Goal: Task Accomplishment & Management: Manage account settings

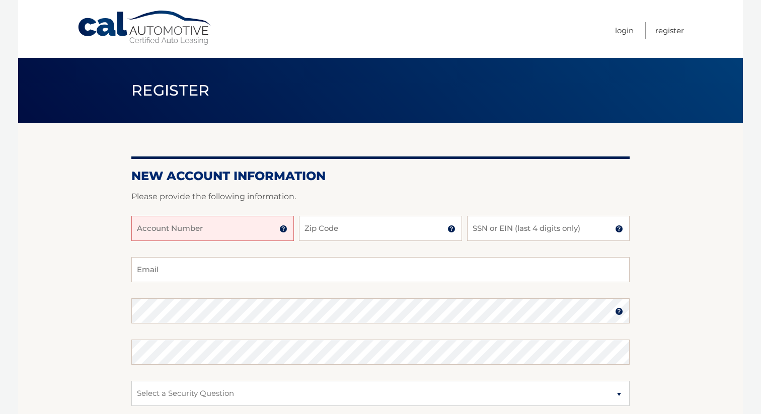
click at [248, 235] on input "Account Number" at bounding box center [212, 228] width 163 height 25
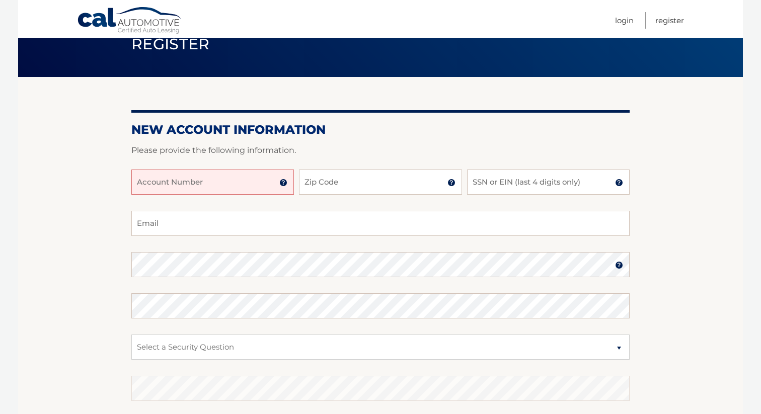
scroll to position [52, 0]
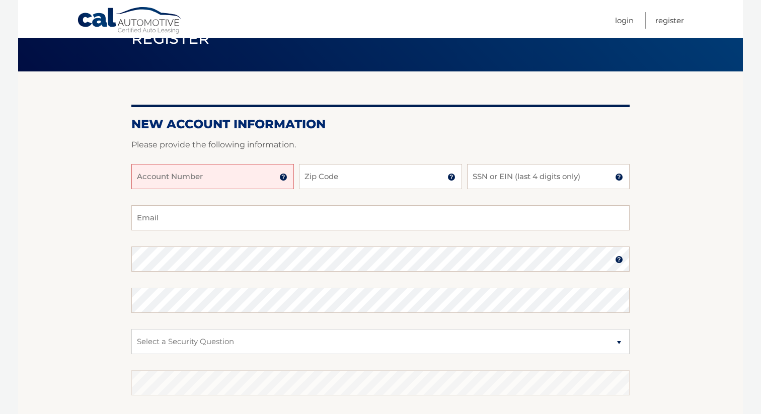
click at [283, 180] on img at bounding box center [283, 177] width 8 height 8
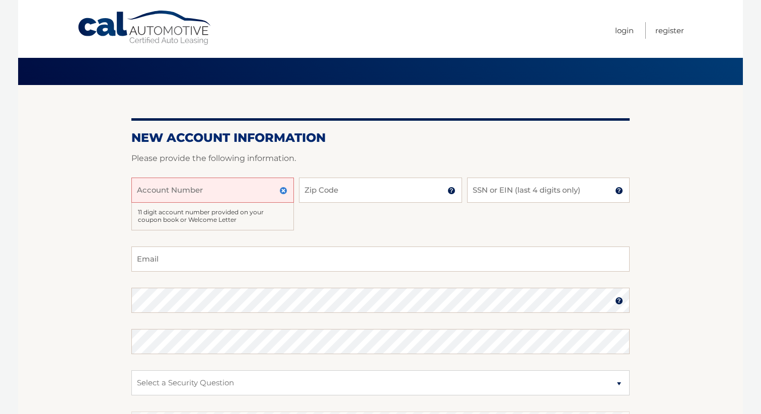
scroll to position [0, 0]
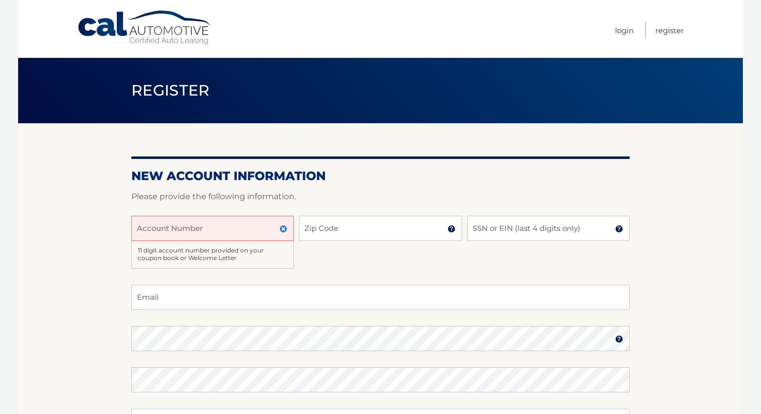
click at [119, 172] on section "New Account Information Please provide the following information. Account Numbe…" at bounding box center [380, 333] width 725 height 421
click at [94, 25] on link "Cal Automotive" at bounding box center [145, 28] width 136 height 36
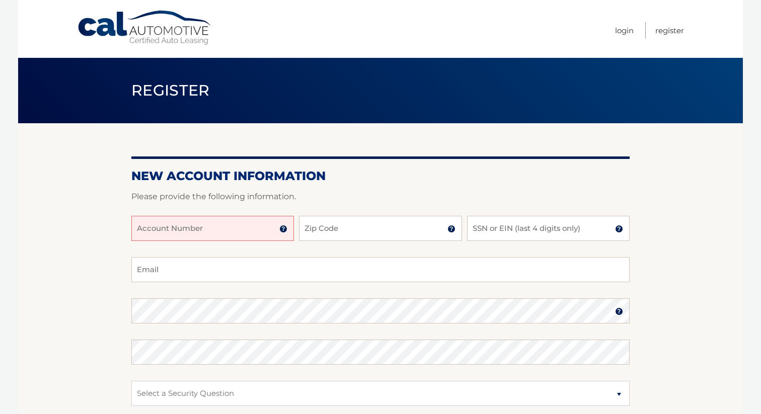
click at [231, 223] on input "Account Number" at bounding box center [212, 228] width 163 height 25
click at [284, 231] on img at bounding box center [283, 229] width 8 height 8
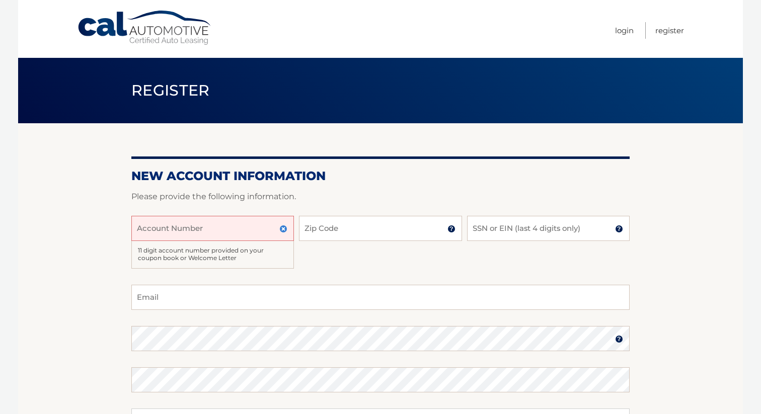
click at [176, 229] on input "Account Number" at bounding box center [212, 228] width 163 height 25
type input "44456001412"
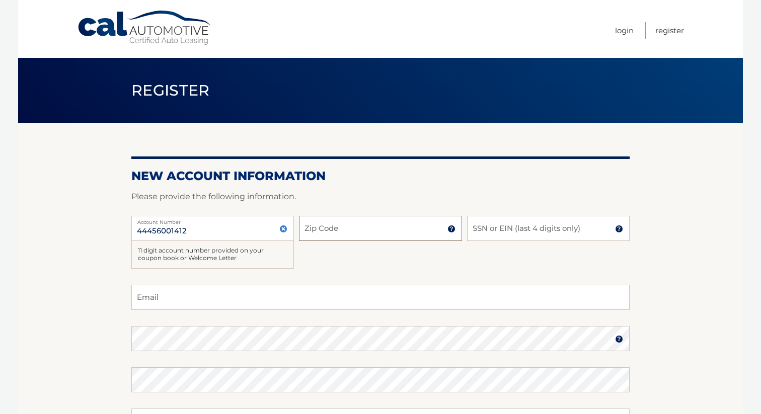
click at [324, 237] on input "Zip Code" at bounding box center [380, 228] width 163 height 25
type input "08512"
type input "ramesh1776@yahoo.com"
click at [523, 229] on input "SSN or EIN (last 4 digits only)" at bounding box center [548, 228] width 163 height 25
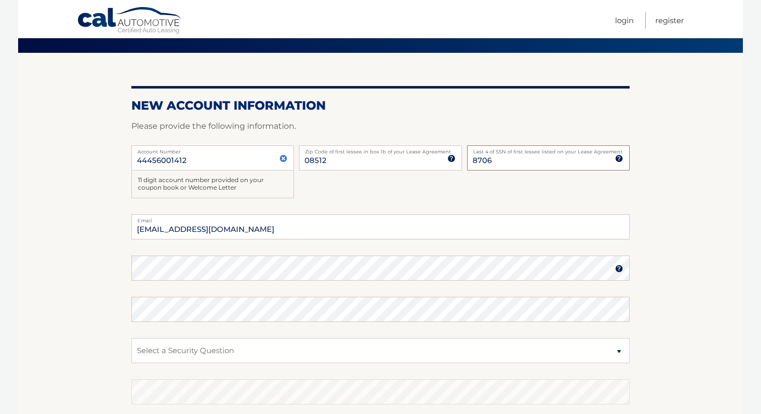
scroll to position [79, 0]
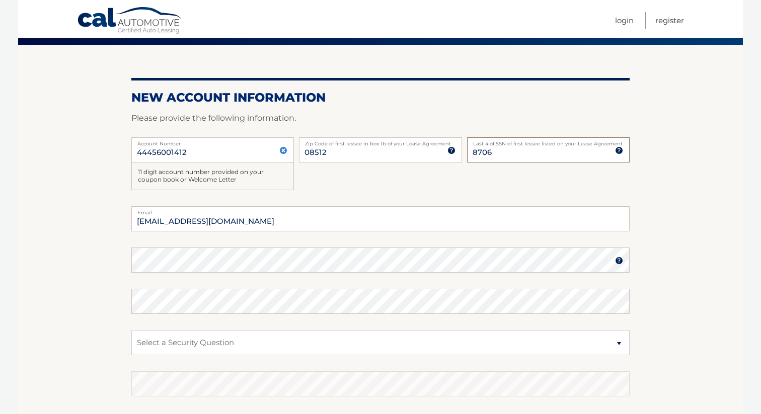
type input "8706"
click at [388, 346] on select "Select a Security Question What was the name of your elementary school? What is…" at bounding box center [380, 342] width 499 height 25
click at [131, 330] on select "Select a Security Question What was the name of your elementary school? What is…" at bounding box center [380, 342] width 499 height 25
click at [373, 346] on select "Select a Security Question What was the name of your elementary school? What is…" at bounding box center [380, 342] width 499 height 25
select select "2"
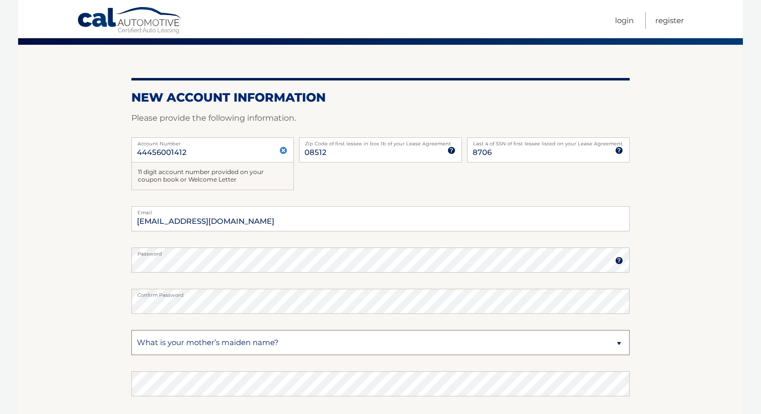
click at [131, 330] on select "Select a Security Question What was the name of your elementary school? What is…" at bounding box center [380, 342] width 499 height 25
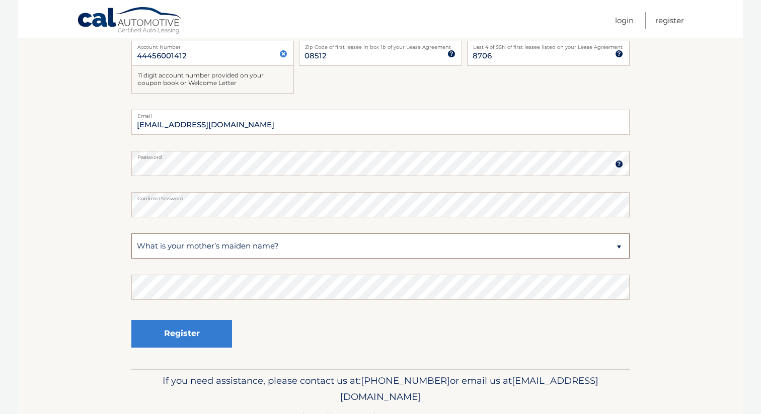
scroll to position [181, 0]
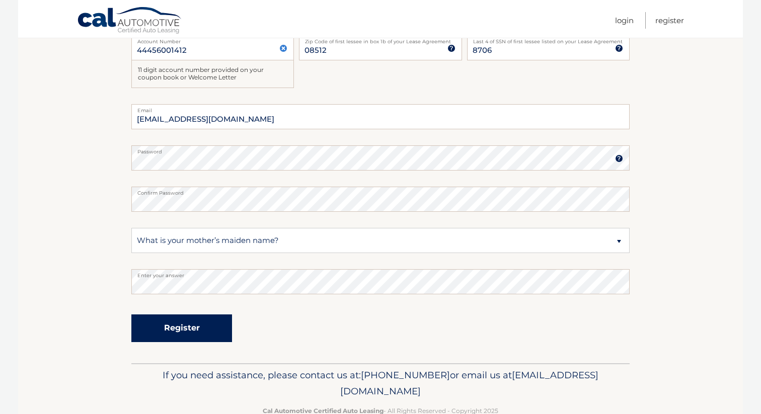
click at [171, 327] on button "Register" at bounding box center [181, 329] width 101 height 28
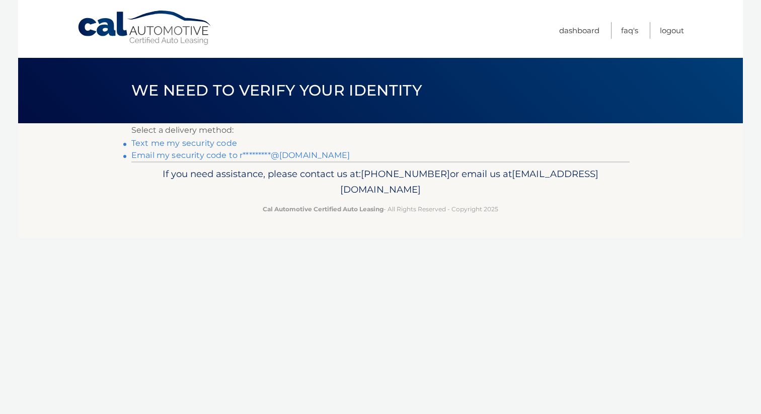
click at [231, 141] on link "Text me my security code" at bounding box center [184, 143] width 106 height 10
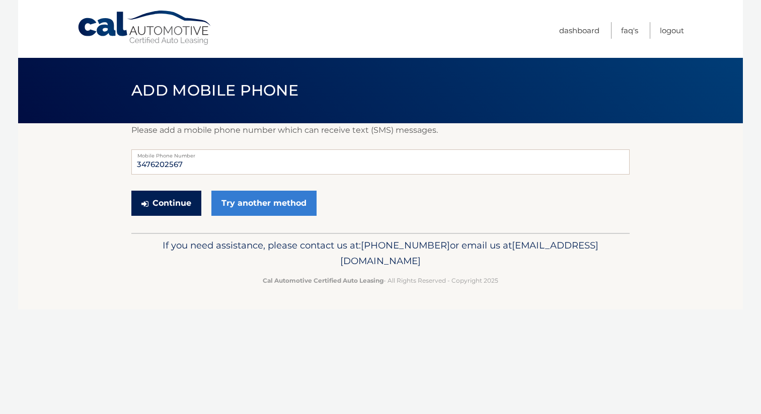
click at [164, 210] on button "Continue" at bounding box center [166, 203] width 70 height 25
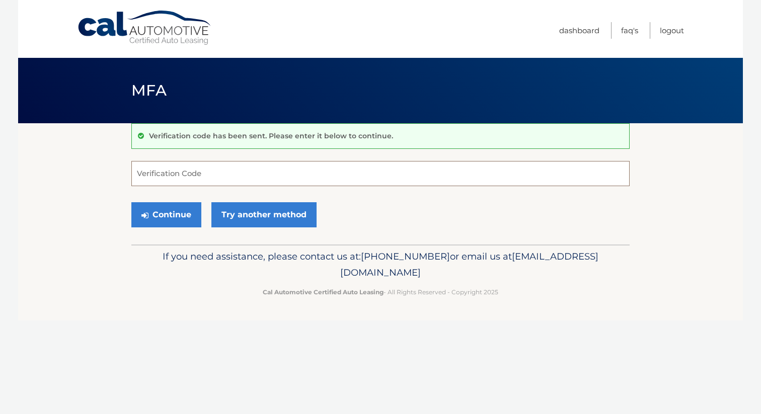
click at [182, 169] on input "Verification Code" at bounding box center [380, 173] width 499 height 25
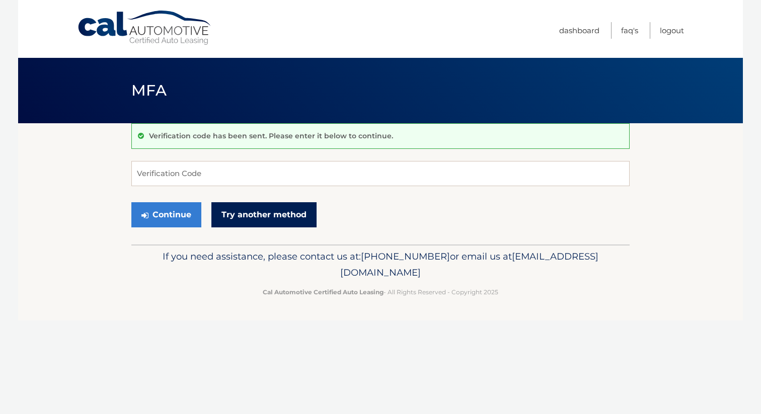
click at [271, 223] on link "Try another method" at bounding box center [264, 214] width 105 height 25
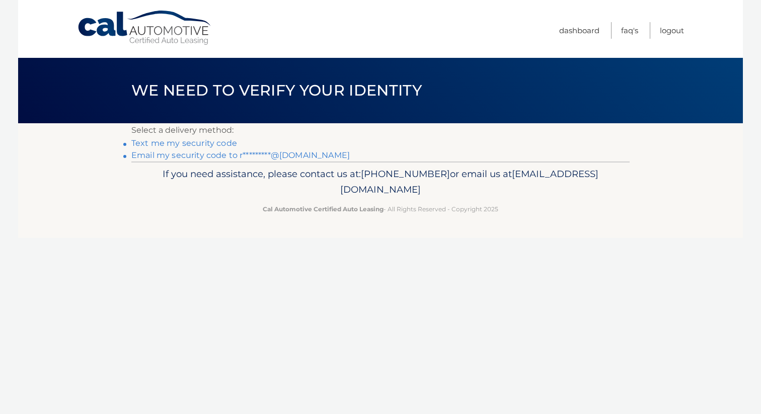
click at [279, 154] on link "Email my security code to r*********@[DOMAIN_NAME]" at bounding box center [240, 156] width 219 height 10
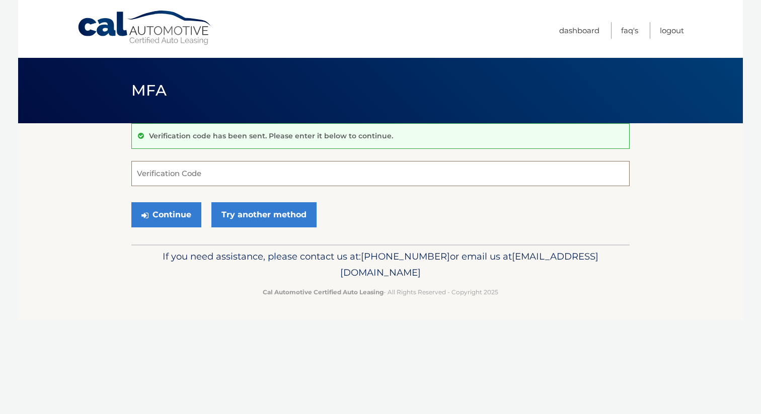
click at [262, 171] on input "Verification Code" at bounding box center [380, 173] width 499 height 25
type input "464091"
click at [176, 221] on button "Continue" at bounding box center [166, 214] width 70 height 25
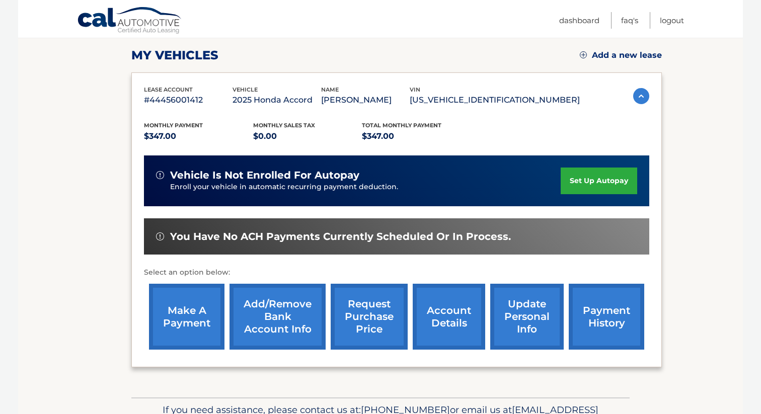
scroll to position [137, 0]
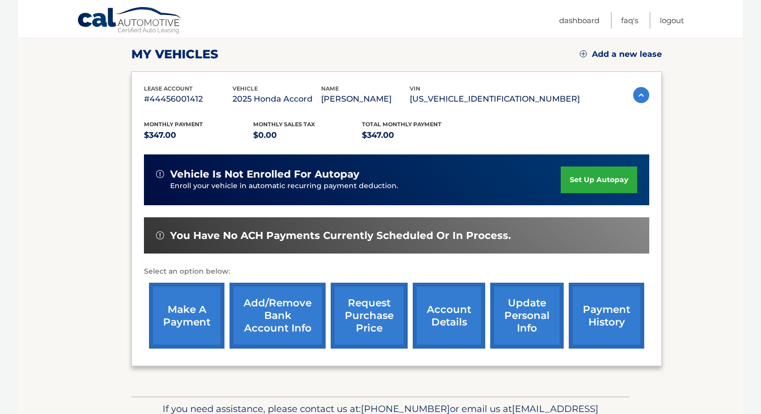
click at [576, 183] on link "set up autopay" at bounding box center [599, 180] width 77 height 27
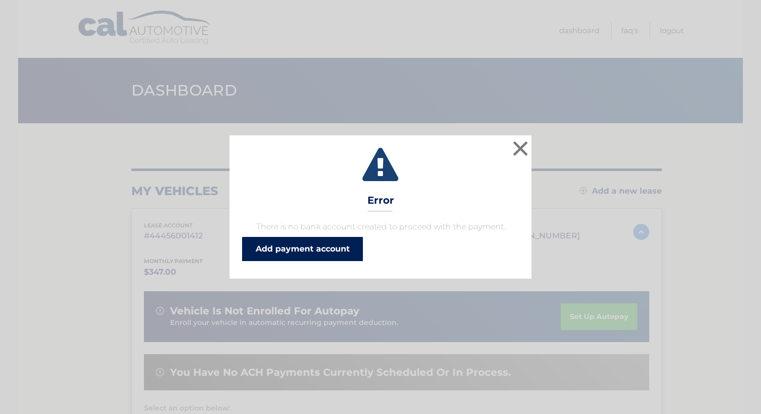
click at [354, 253] on link "Add payment account" at bounding box center [302, 249] width 121 height 24
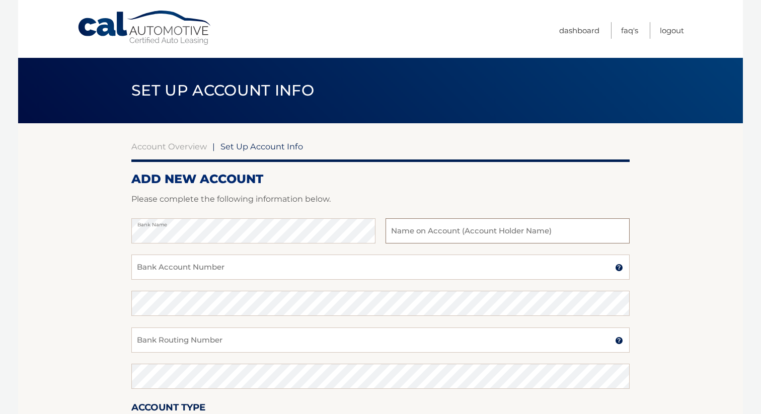
click at [447, 235] on input "text" at bounding box center [508, 231] width 244 height 25
type input "ramesh avala"
click at [406, 269] on input "Bank Account Number" at bounding box center [380, 267] width 499 height 25
type input "8036405452"
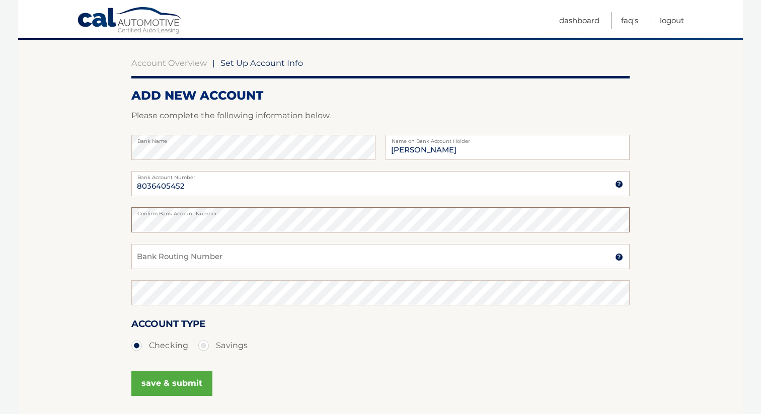
scroll to position [88, 0]
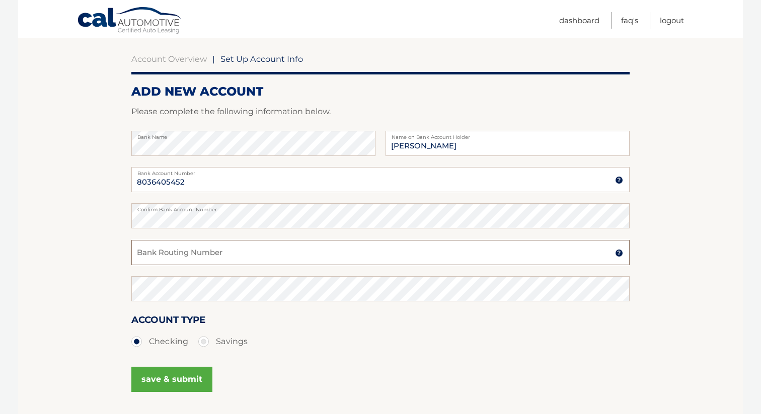
click at [282, 254] on input "Bank Routing Number" at bounding box center [380, 252] width 499 height 25
type input "031207607"
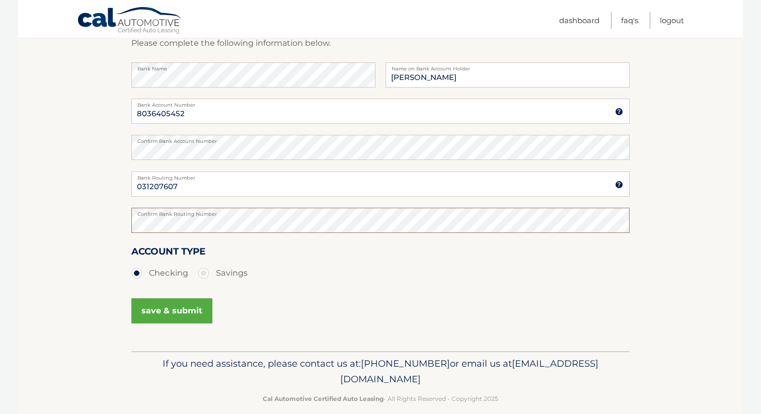
scroll to position [158, 0]
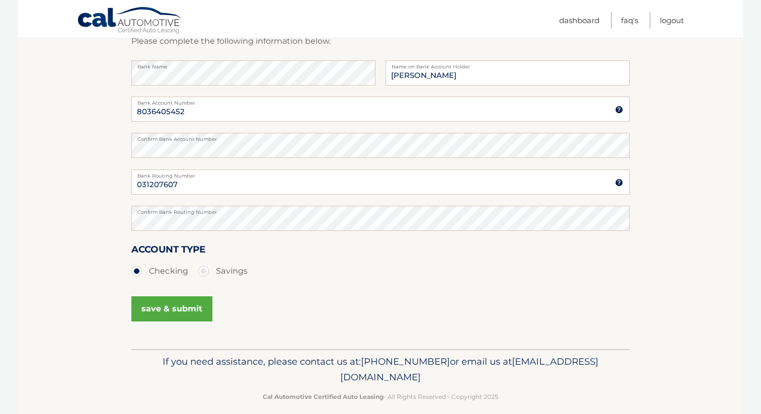
click at [153, 313] on button "save & submit" at bounding box center [171, 309] width 81 height 25
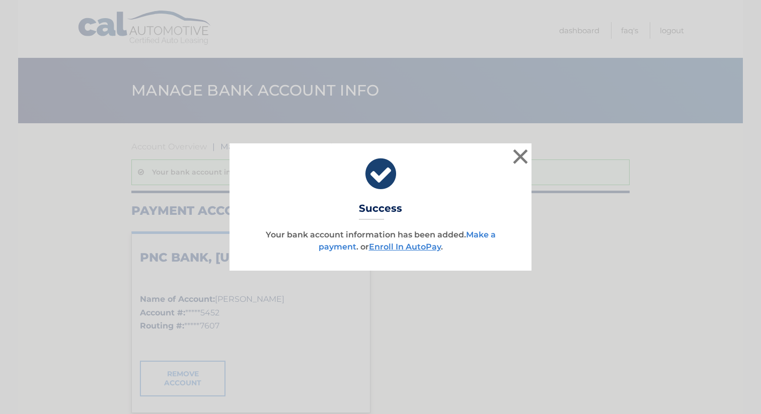
click at [483, 236] on link "Make a payment" at bounding box center [407, 241] width 177 height 22
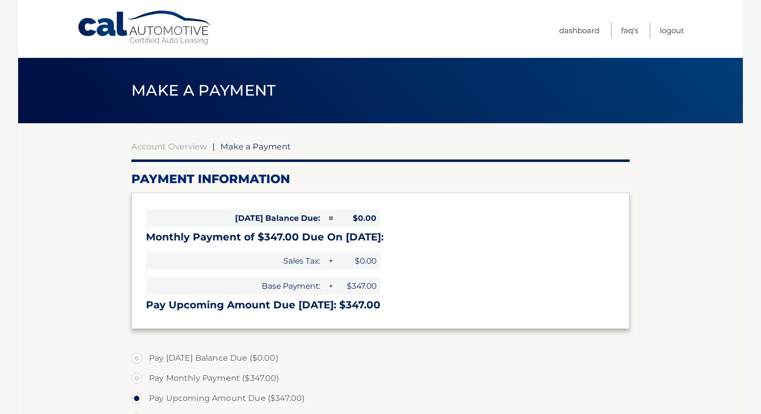
select select "YzRjNjczNDQtOGQxOC00ZTFiLTk4MmUtYjQyNjY0YjYxYmVi"
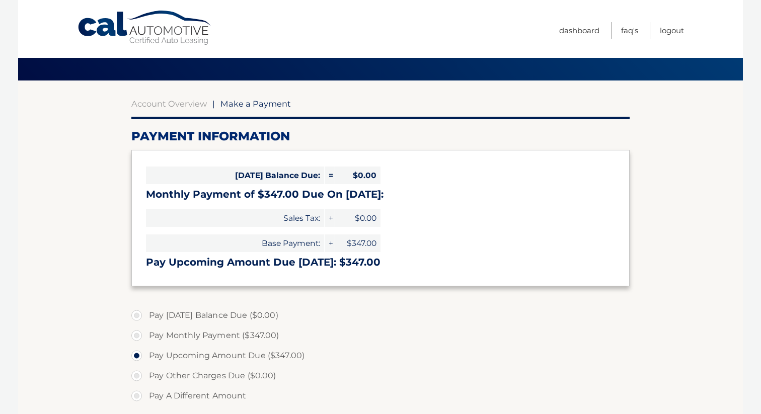
scroll to position [54, 0]
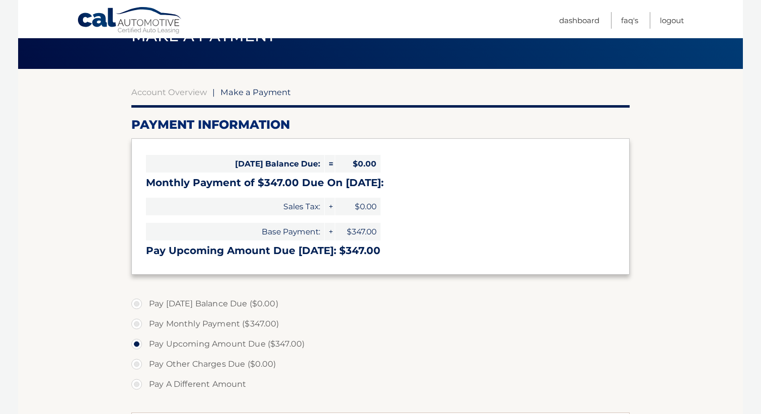
click at [139, 325] on label "Pay Monthly Payment ($347.00)" at bounding box center [380, 324] width 499 height 20
click at [139, 325] on input "Pay Monthly Payment ($347.00)" at bounding box center [140, 322] width 10 height 16
radio input "true"
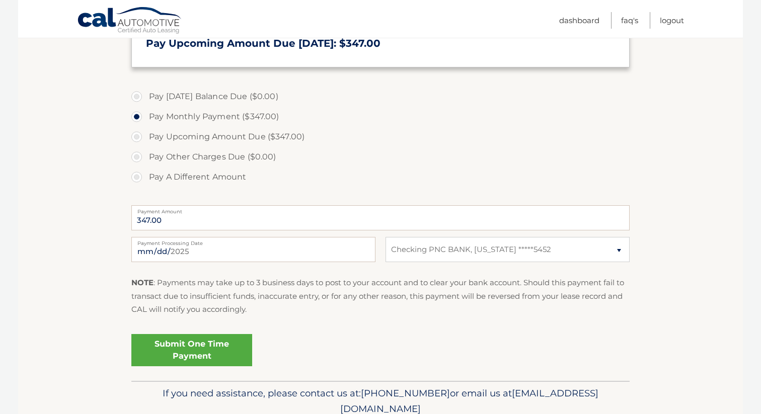
scroll to position [286, 0]
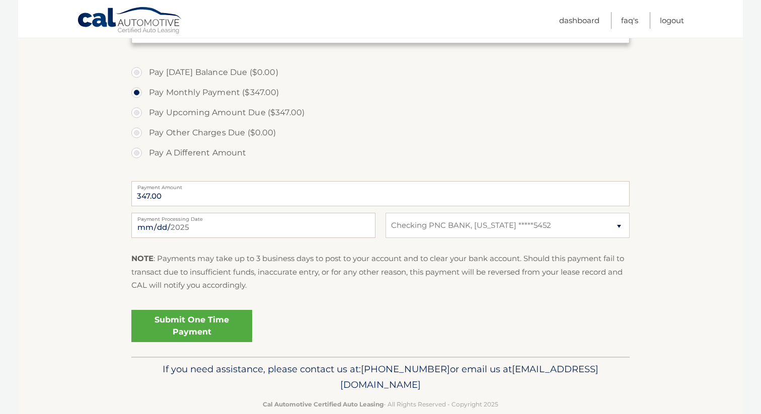
click at [223, 332] on link "Submit One Time Payment" at bounding box center [191, 326] width 121 height 32
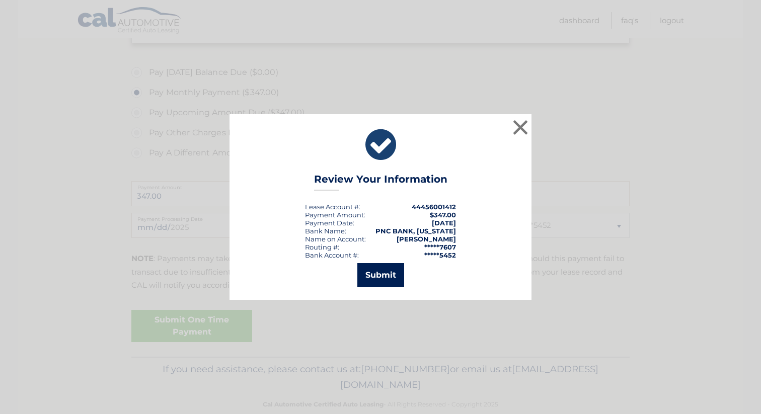
click at [383, 269] on button "Submit" at bounding box center [381, 275] width 47 height 24
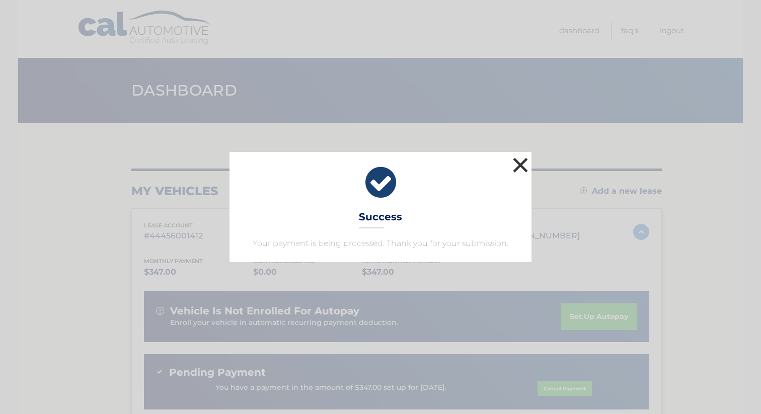
click at [521, 165] on button "×" at bounding box center [521, 165] width 20 height 20
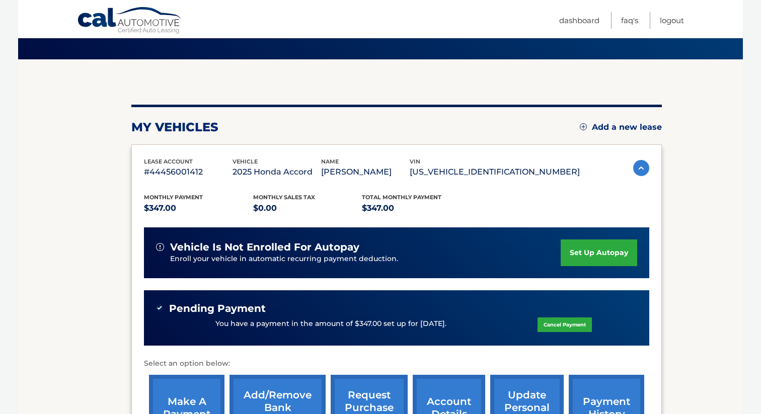
scroll to position [78, 0]
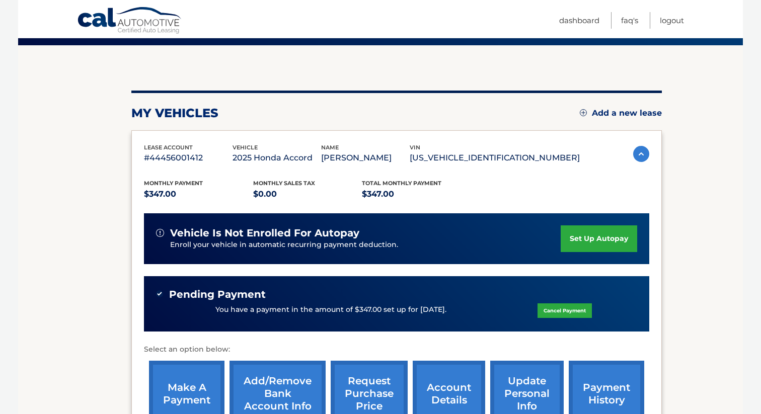
click at [572, 234] on link "set up autopay" at bounding box center [599, 239] width 77 height 27
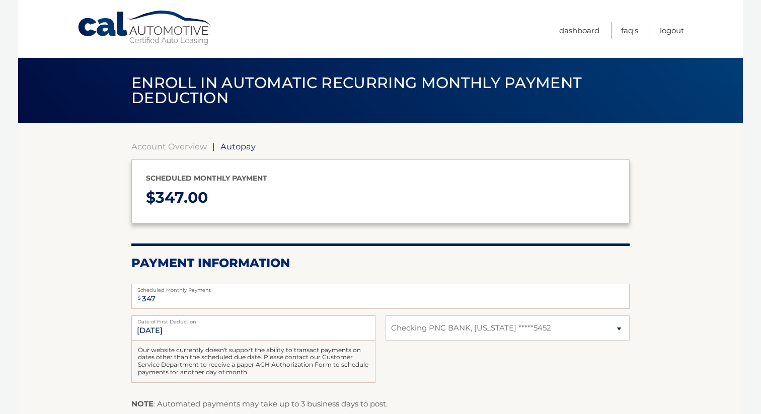
select select "YzRjNjczNDQtOGQxOC00ZTFiLTk4MmUtYjQyNjY0YjYxYmVi"
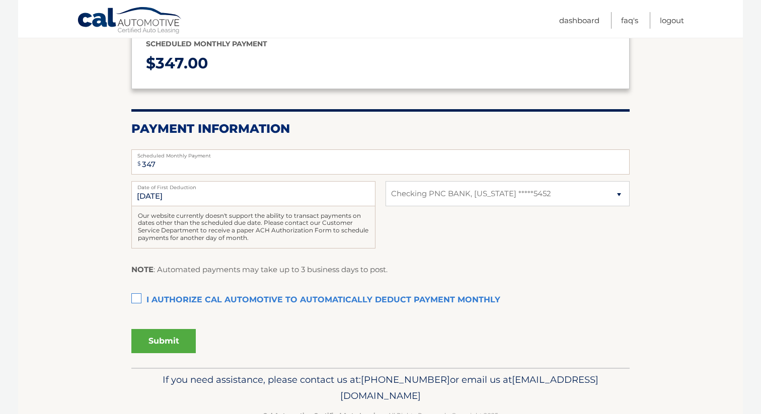
scroll to position [135, 0]
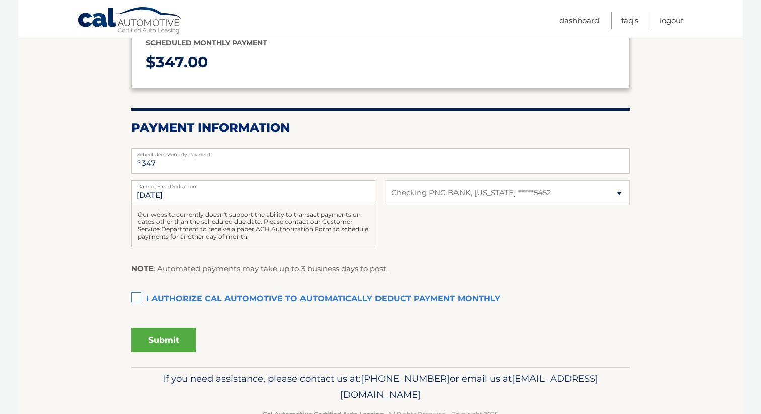
click at [137, 298] on label "I authorize cal automotive to automatically deduct payment monthly This checkbo…" at bounding box center [380, 300] width 499 height 20
click at [0, 0] on input "I authorize cal automotive to automatically deduct payment monthly This checkbo…" at bounding box center [0, 0] width 0 height 0
click at [161, 342] on button "Submit" at bounding box center [163, 340] width 64 height 24
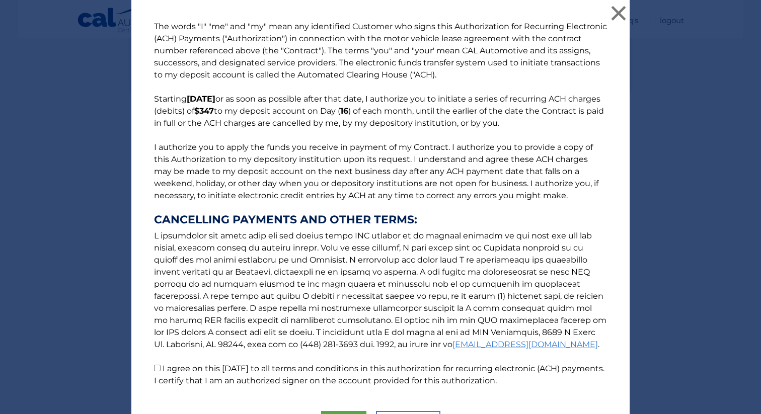
scroll to position [61, 0]
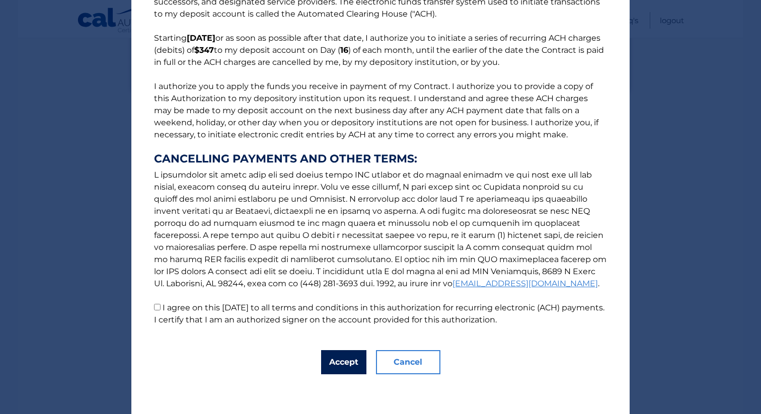
click at [343, 368] on button "Accept" at bounding box center [343, 363] width 45 height 24
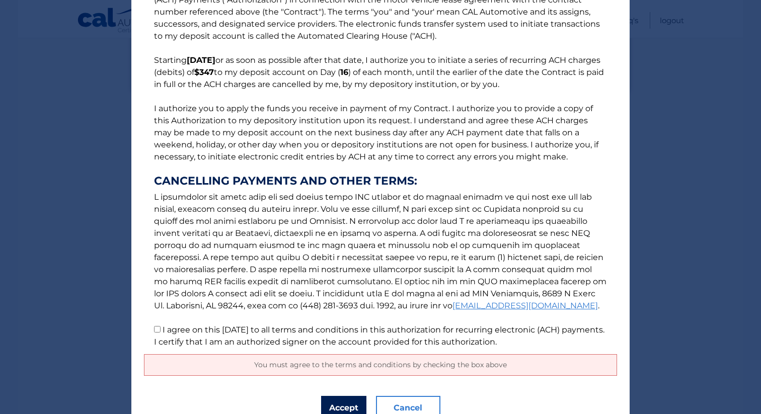
scroll to position [50, 0]
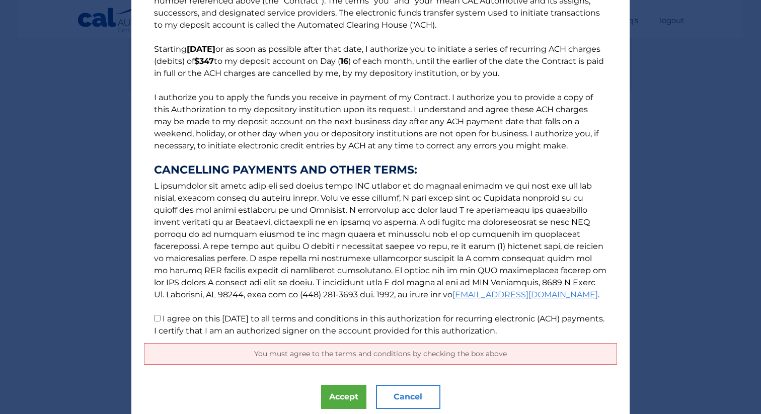
click at [157, 316] on input "I agree on this [DATE] to all terms and conditions in this authorization for re…" at bounding box center [157, 318] width 7 height 7
checkbox input "true"
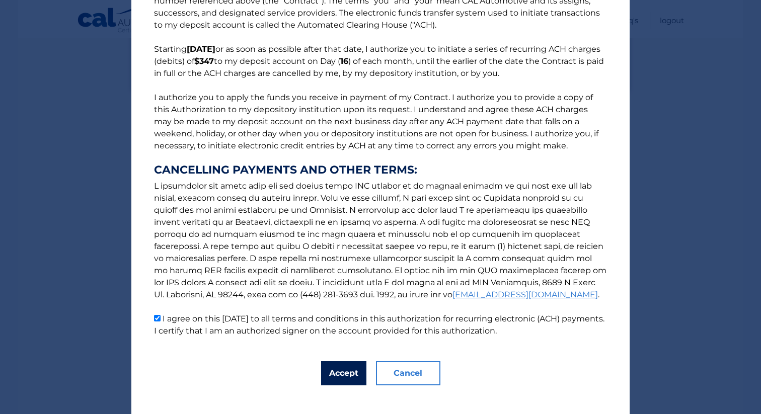
click at [348, 379] on button "Accept" at bounding box center [343, 374] width 45 height 24
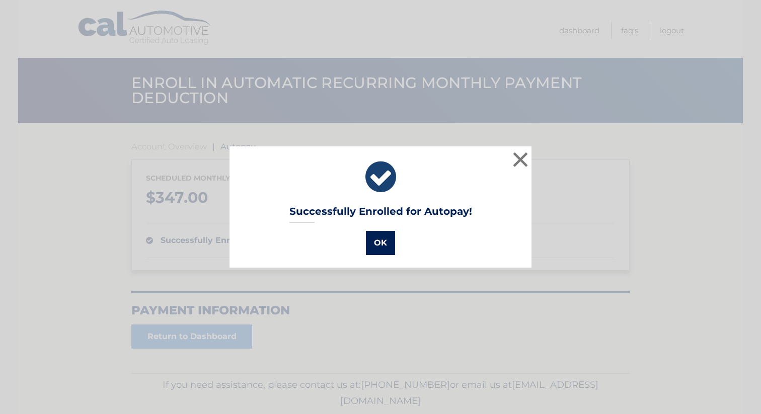
click at [383, 246] on button "OK" at bounding box center [380, 243] width 29 height 24
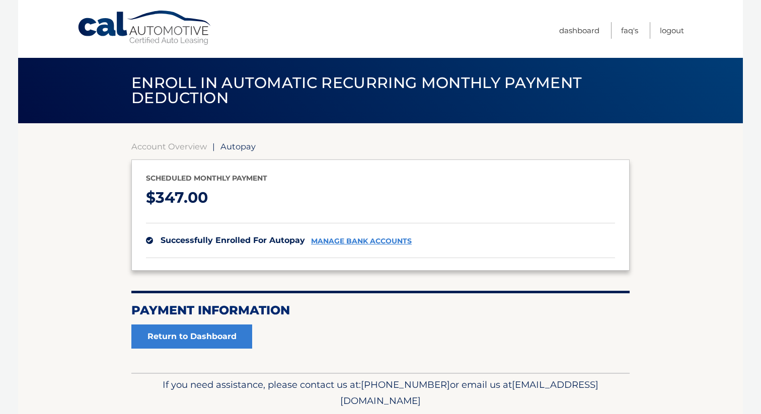
scroll to position [35, 0]
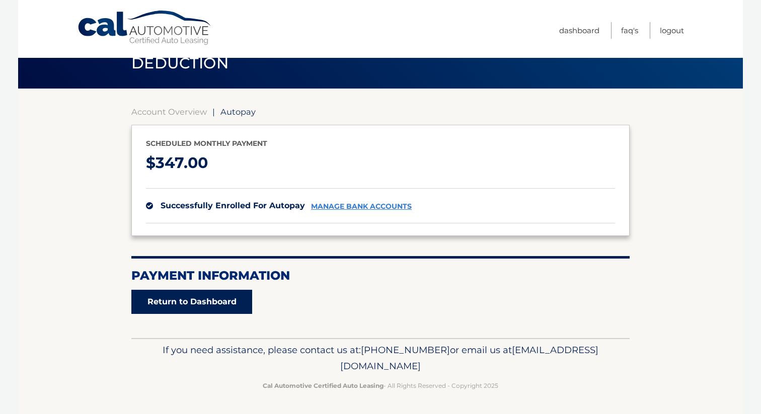
click at [203, 302] on link "Return to Dashboard" at bounding box center [191, 302] width 121 height 24
